Goal: Task Accomplishment & Management: Complete application form

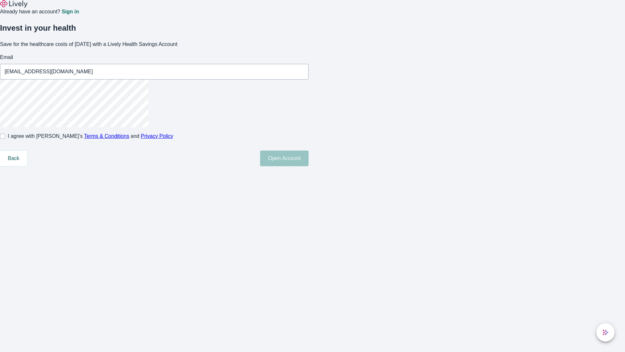
click at [5, 139] on input "I agree with Lively’s Terms & Conditions and Privacy Policy" at bounding box center [2, 135] width 5 height 5
checkbox input "true"
click at [309, 166] on button "Open Account" at bounding box center [284, 158] width 48 height 16
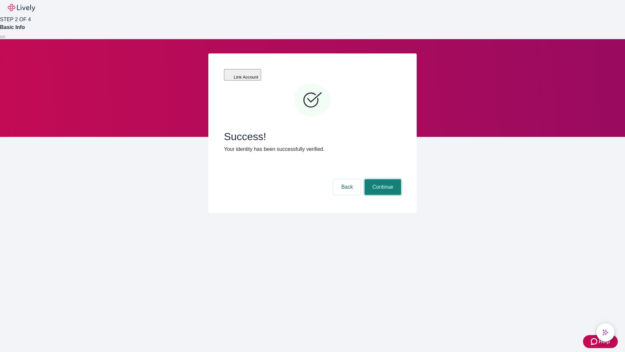
click at [382, 179] on button "Continue" at bounding box center [383, 187] width 36 height 16
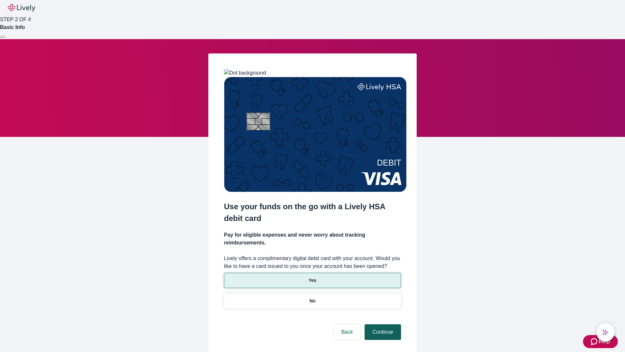
click at [312, 277] on p "Yes" at bounding box center [313, 280] width 8 height 7
click at [382, 324] on button "Continue" at bounding box center [383, 332] width 36 height 16
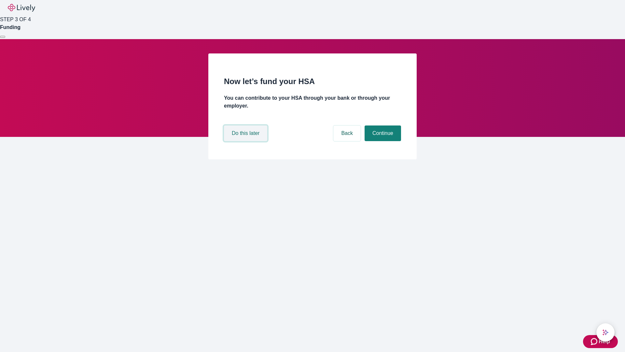
click at [246, 141] on button "Do this later" at bounding box center [245, 133] width 43 height 16
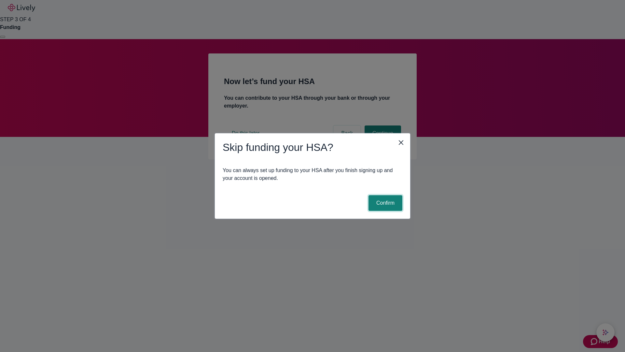
click at [384, 203] on button "Confirm" at bounding box center [385, 203] width 34 height 16
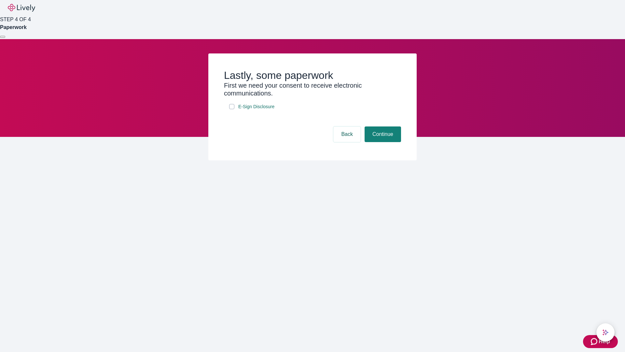
click at [232, 109] on input "E-Sign Disclosure" at bounding box center [231, 106] width 5 height 5
checkbox input "true"
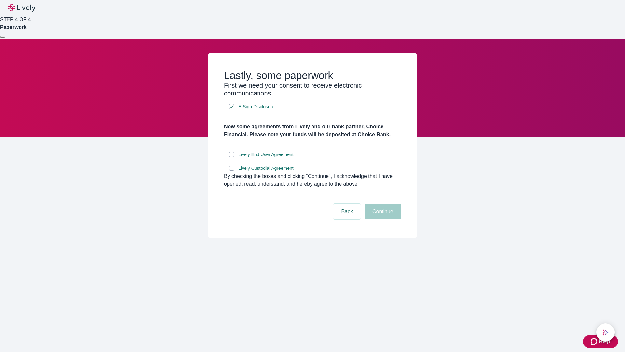
click at [232, 157] on input "Lively End User Agreement" at bounding box center [231, 154] width 5 height 5
checkbox input "true"
click at [232, 171] on input "Lively Custodial Agreement" at bounding box center [231, 167] width 5 height 5
checkbox input "true"
click at [382, 219] on button "Continue" at bounding box center [383, 211] width 36 height 16
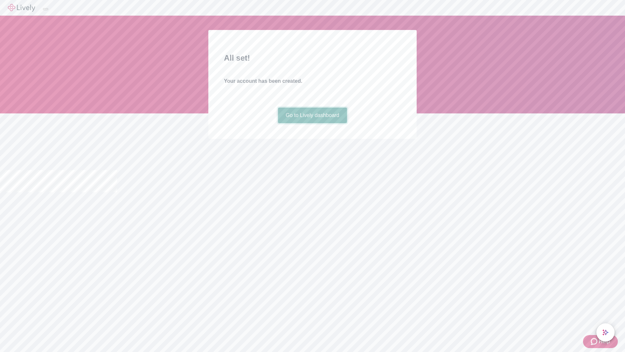
click at [312, 123] on link "Go to Lively dashboard" at bounding box center [312, 115] width 69 height 16
